Goal: Task Accomplishment & Management: Manage account settings

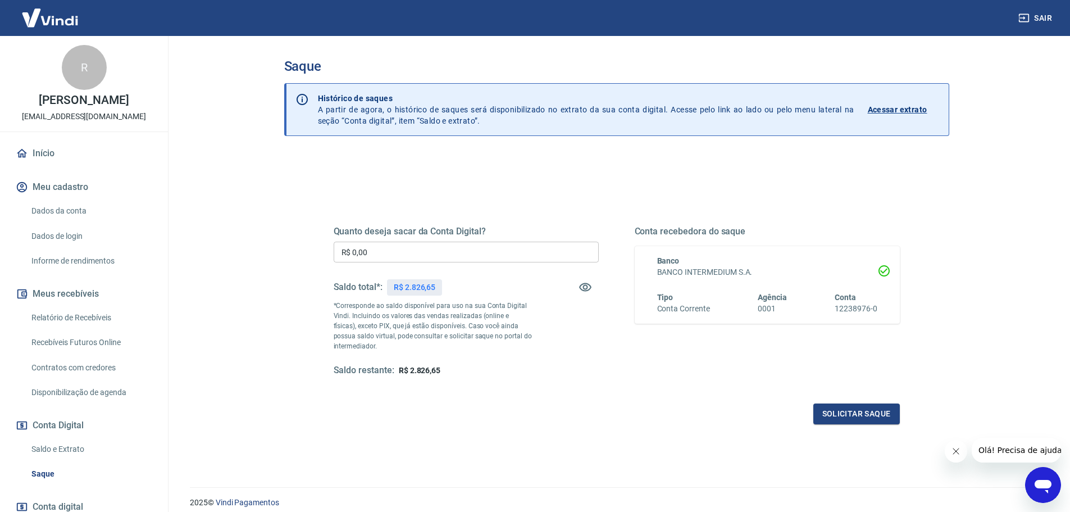
click at [392, 244] on input "R$ 0,00" at bounding box center [466, 252] width 265 height 21
type input "R$ 2.826,65"
click at [859, 418] on button "Solicitar saque" at bounding box center [856, 413] width 86 height 21
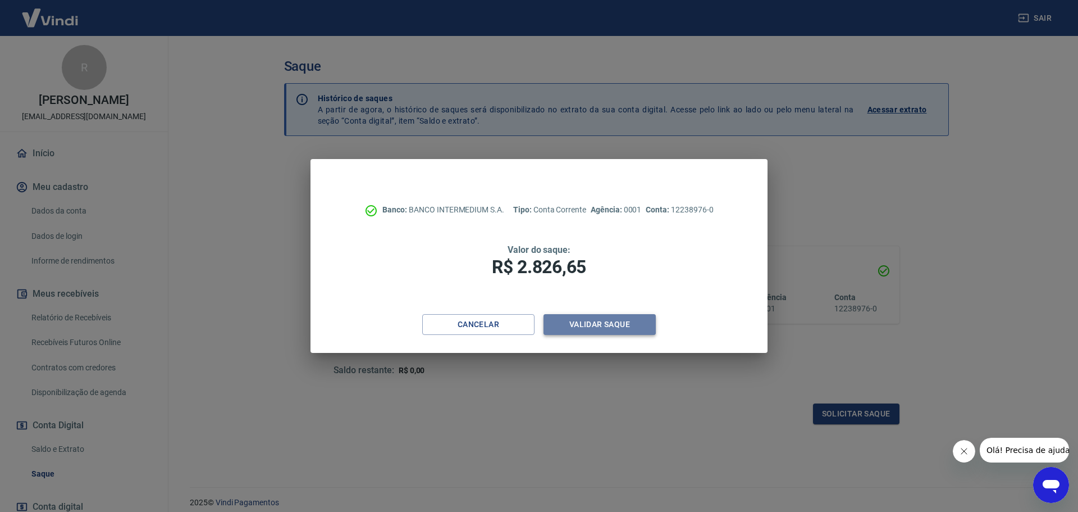
click at [614, 323] on button "Validar saque" at bounding box center [600, 324] width 112 height 21
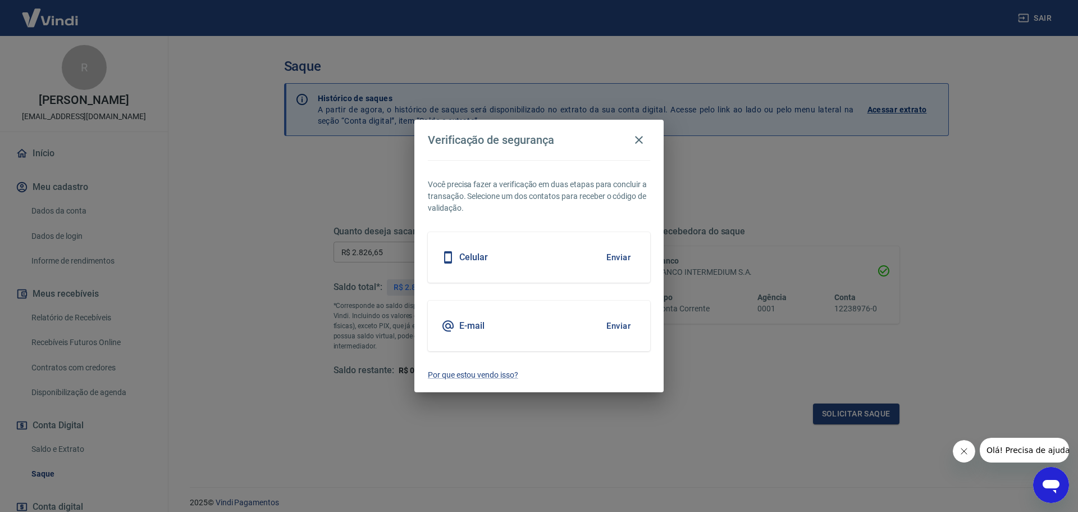
click at [614, 323] on button "Enviar" at bounding box center [618, 326] width 37 height 24
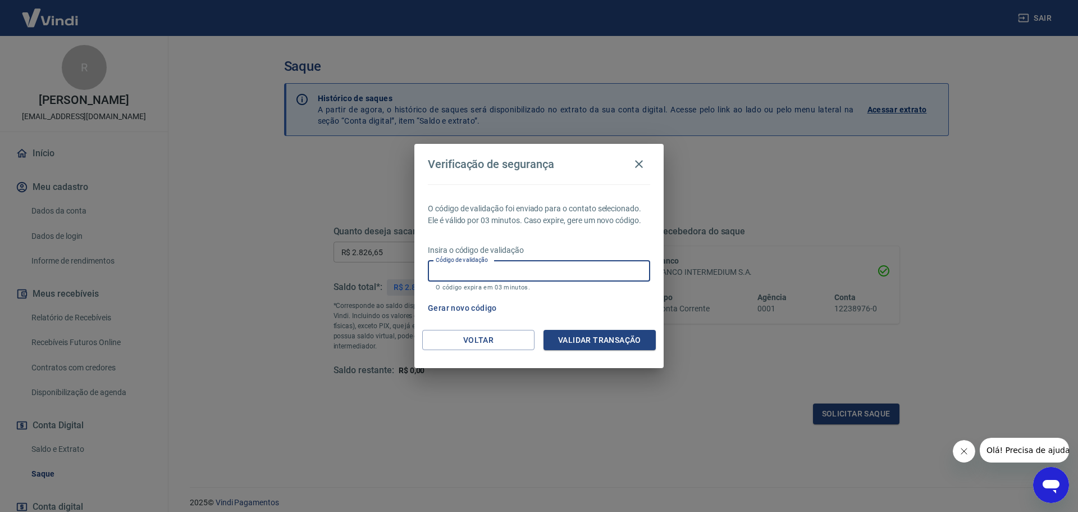
click at [522, 279] on input "Código de validação" at bounding box center [539, 271] width 222 height 21
type input "719775"
click at [580, 337] on button "Validar transação" at bounding box center [600, 340] width 112 height 21
